Goal: Transaction & Acquisition: Download file/media

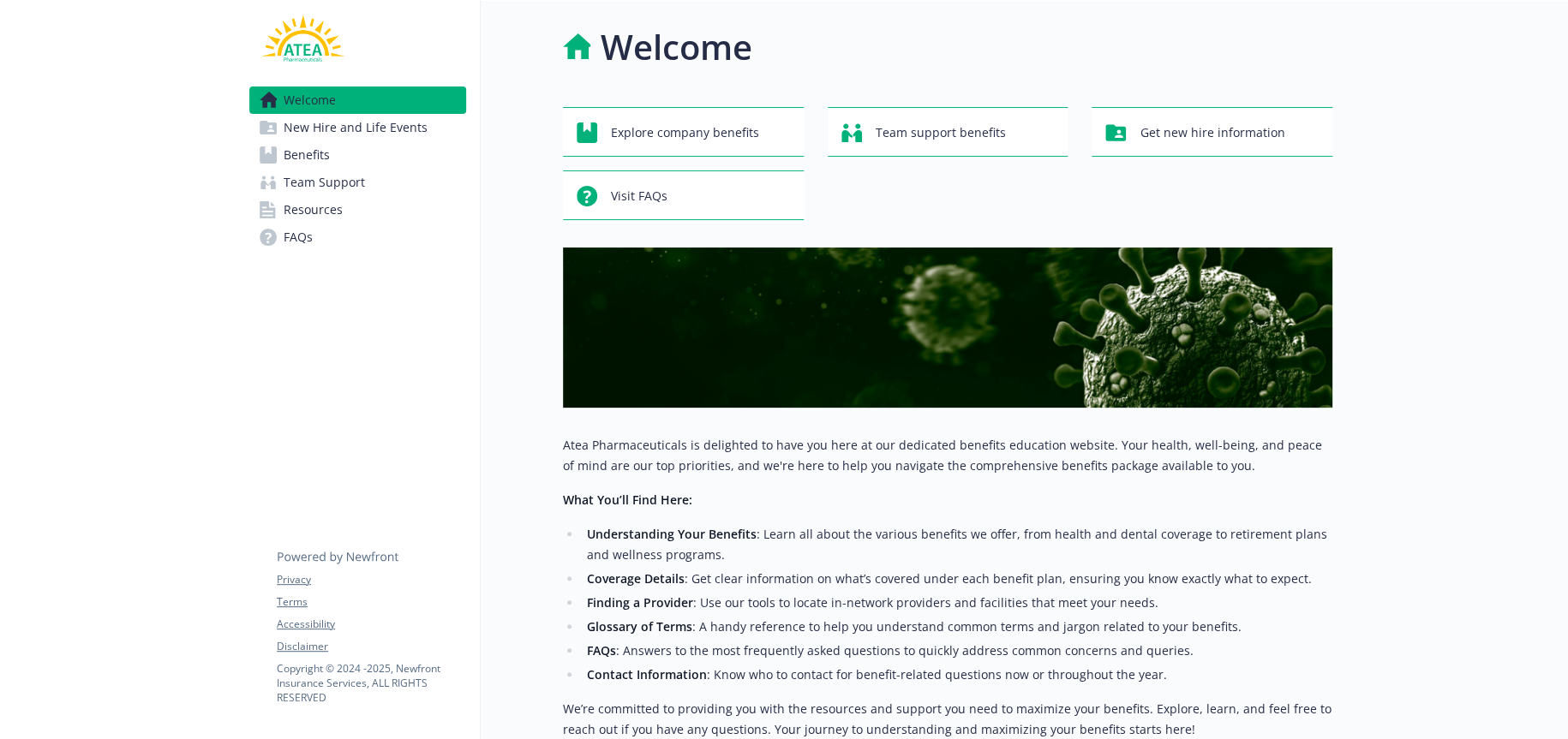
click at [298, 155] on span "Benefits" at bounding box center [307, 154] width 46 height 27
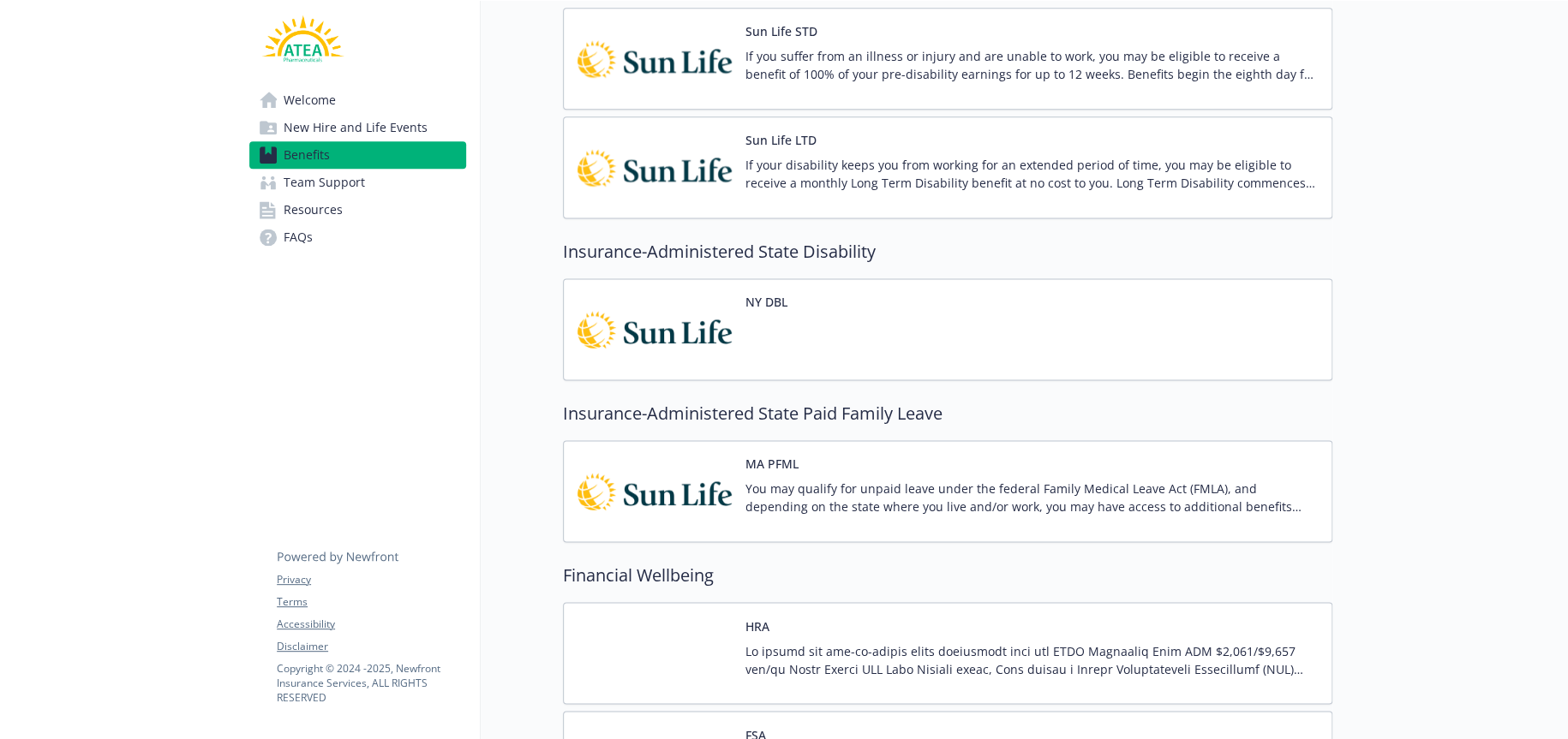
scroll to position [1199, 0]
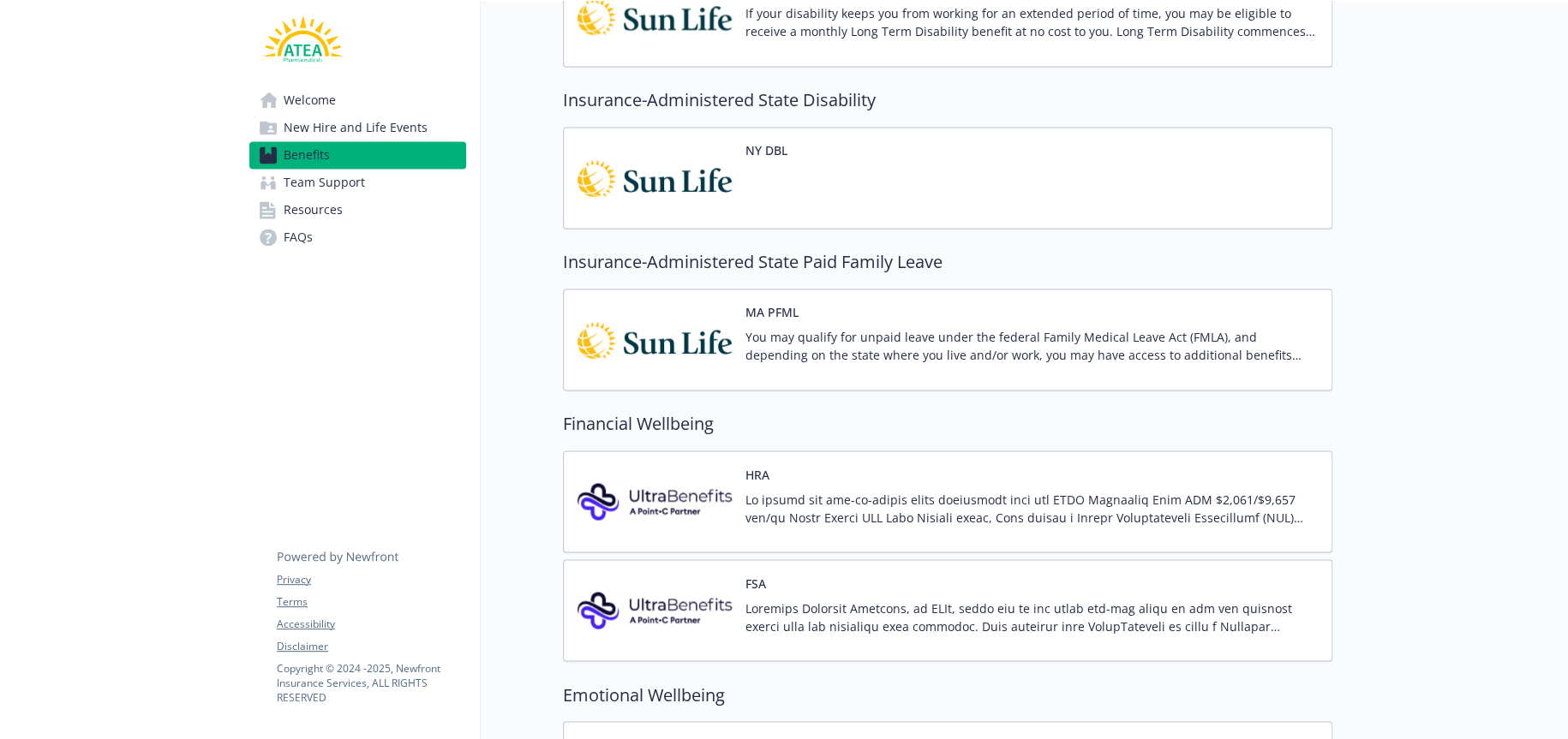
click at [726, 483] on img at bounding box center [655, 501] width 154 height 72
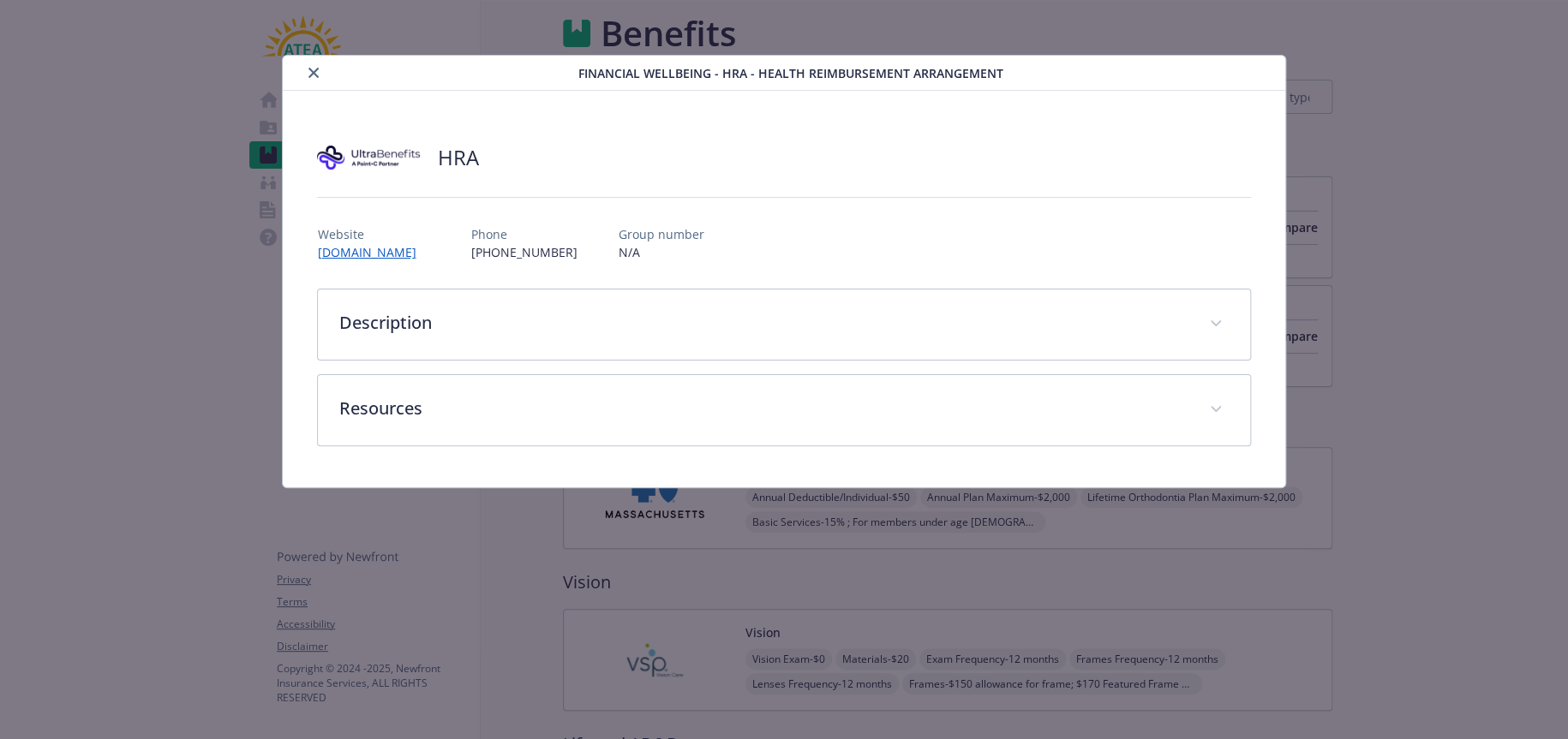
scroll to position [1199, 0]
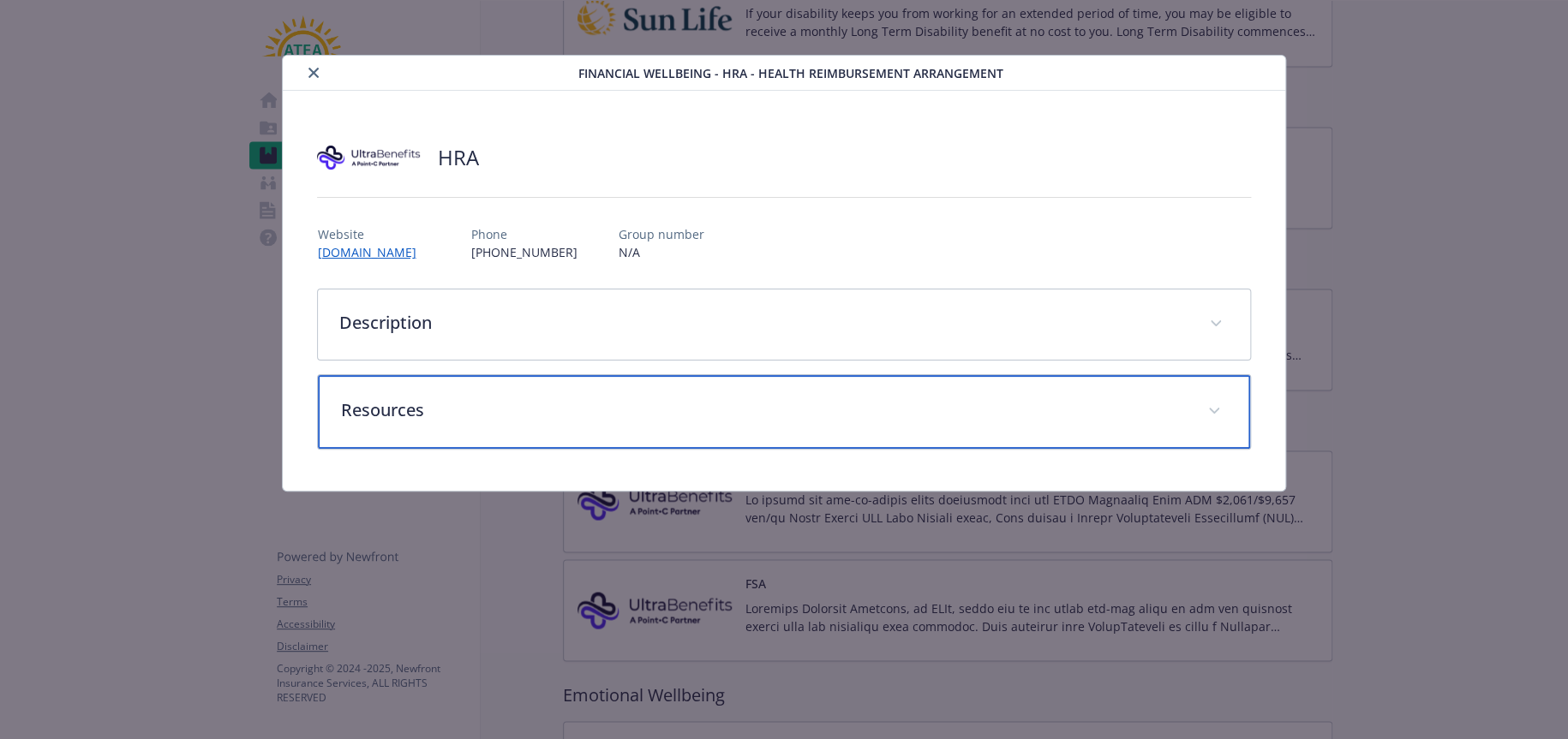
click at [406, 409] on p "Resources" at bounding box center [763, 410] width 846 height 25
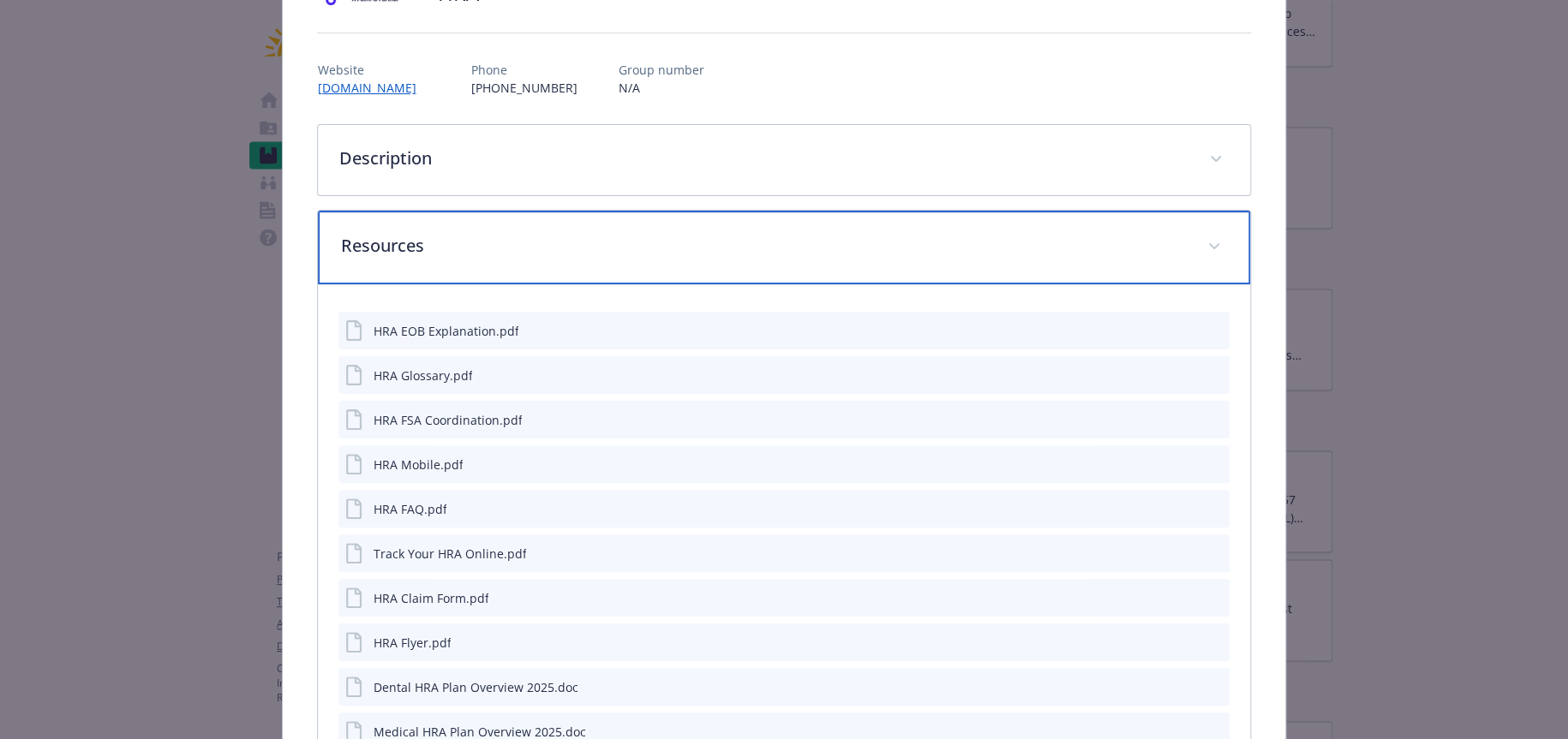
scroll to position [171, 0]
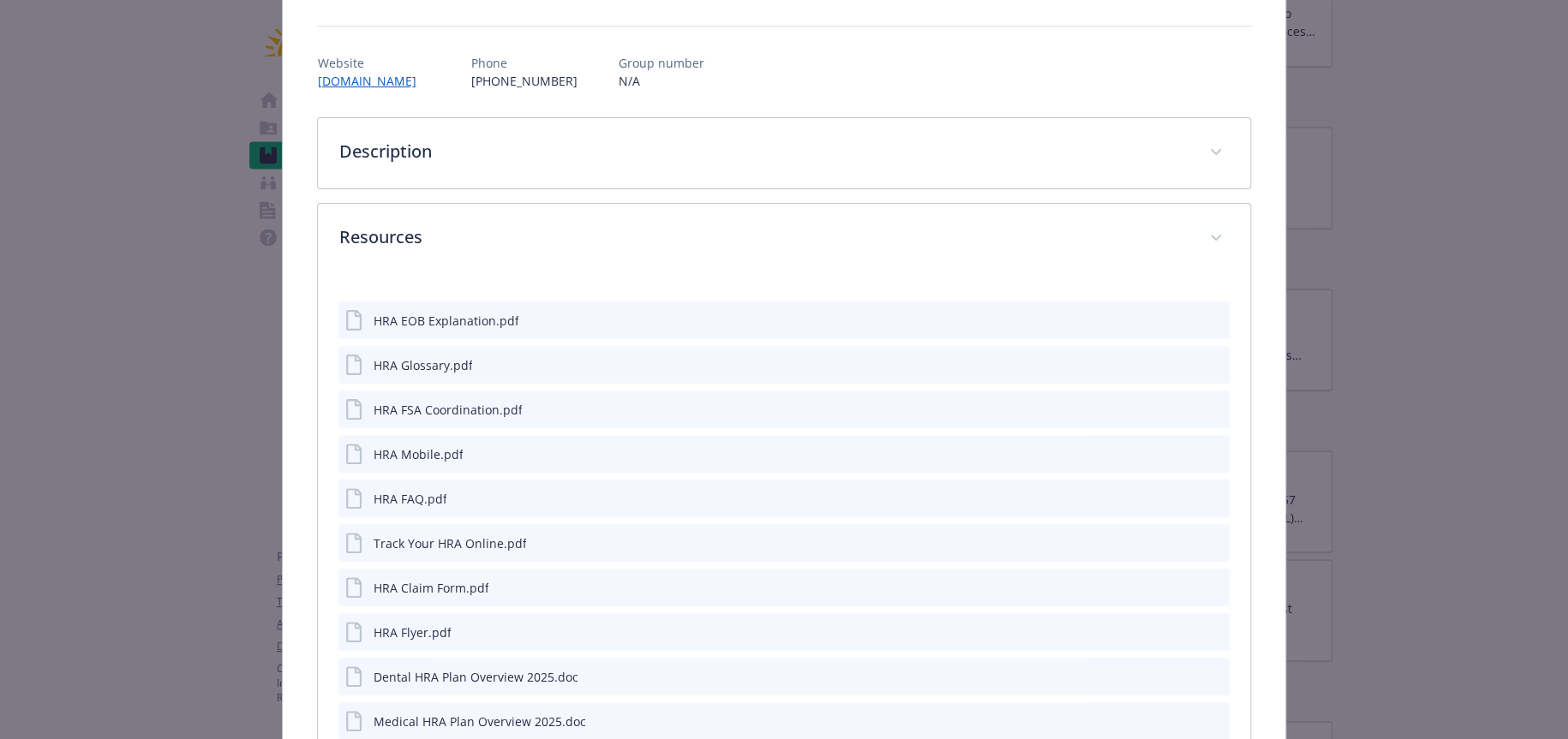
click at [1179, 321] on icon "download file" at bounding box center [1184, 318] width 11 height 10
